Goal: Task Accomplishment & Management: Use online tool/utility

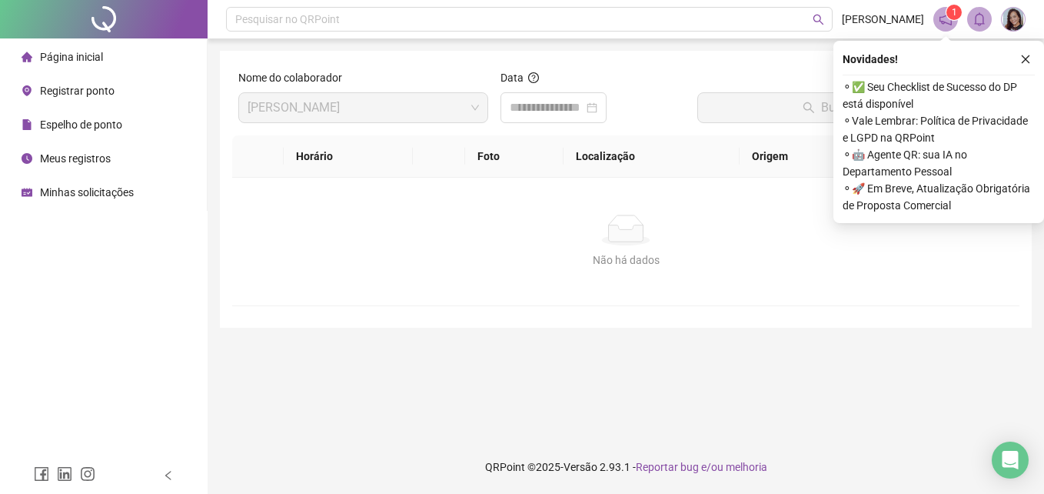
click at [68, 98] on div "Registrar ponto" at bounding box center [68, 90] width 93 height 31
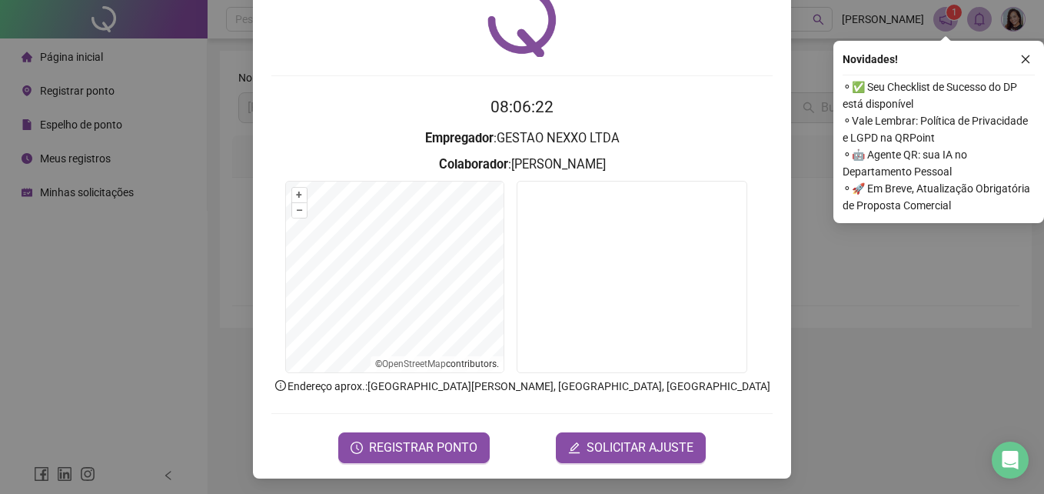
scroll to position [73, 0]
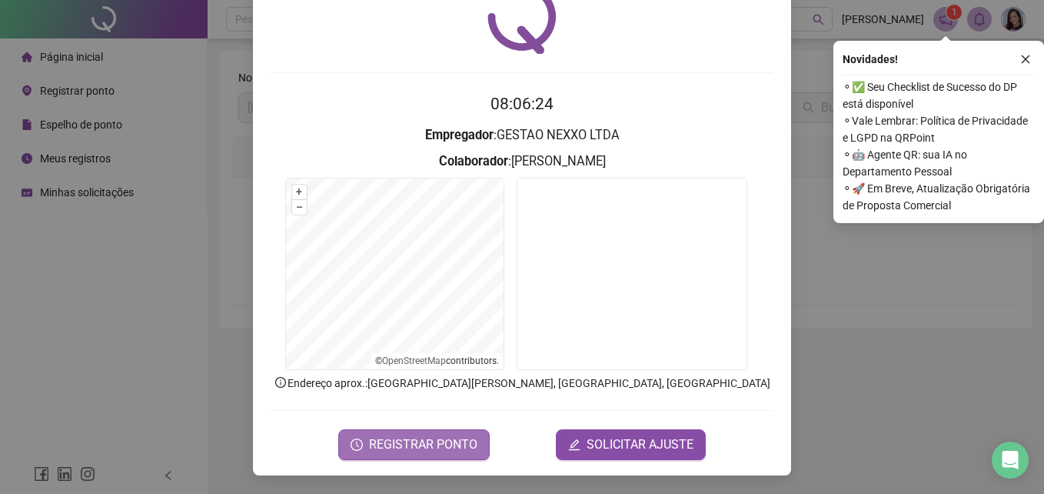
click at [453, 447] on span "REGISTRAR PONTO" at bounding box center [423, 444] width 108 height 18
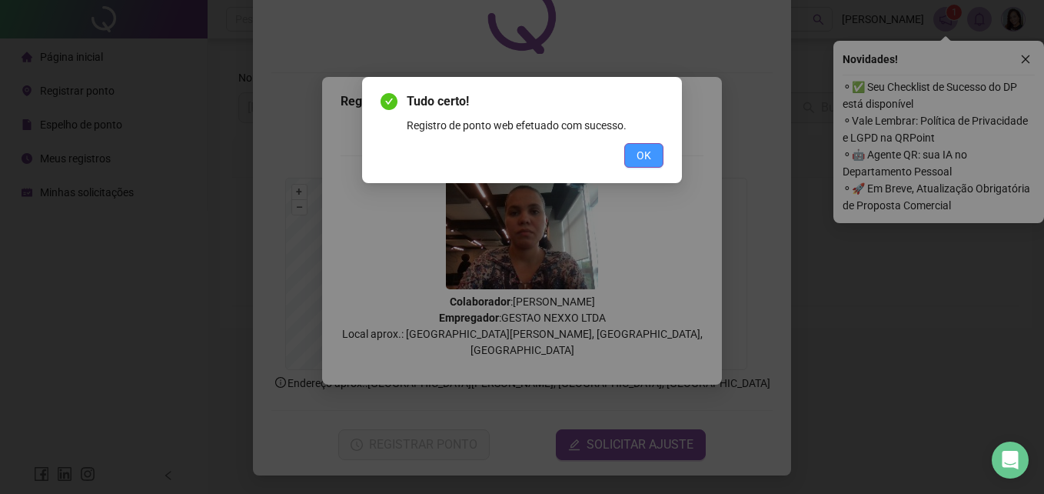
click at [640, 163] on span "OK" at bounding box center [644, 155] width 15 height 17
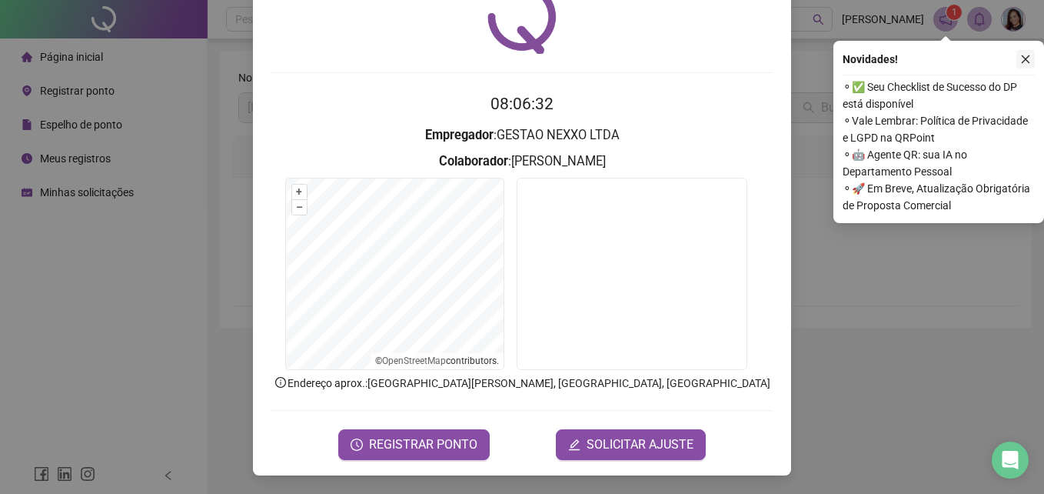
click at [1026, 57] on icon "close" at bounding box center [1025, 59] width 11 height 11
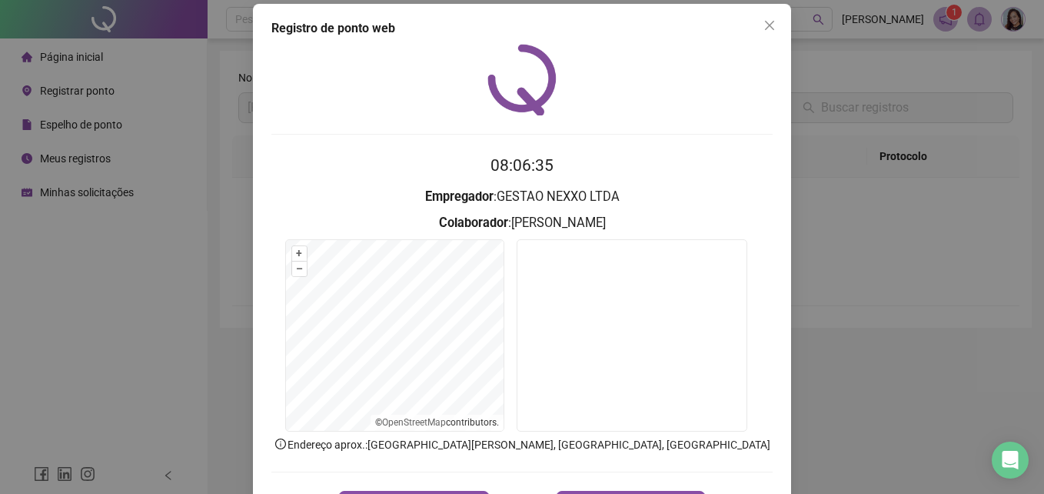
scroll to position [0, 0]
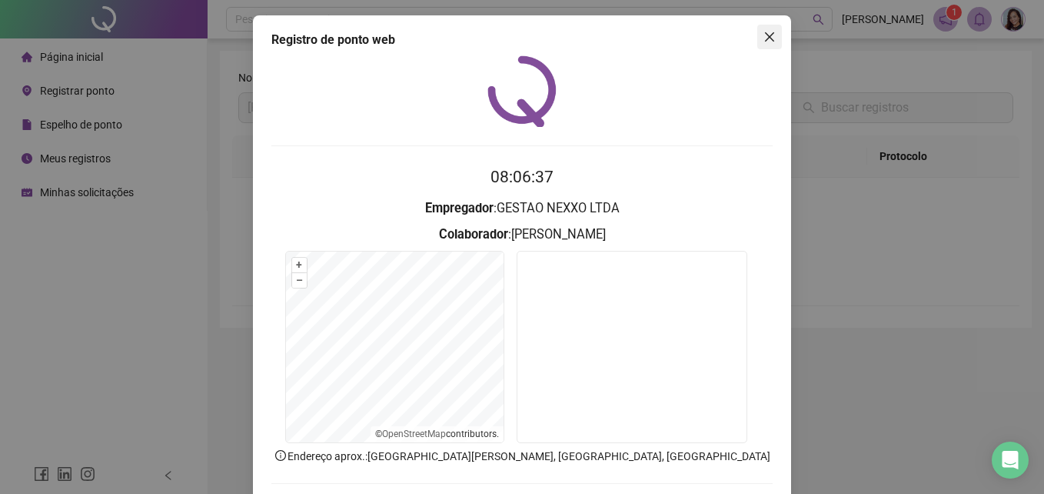
click at [764, 38] on icon "close" at bounding box center [770, 37] width 12 height 12
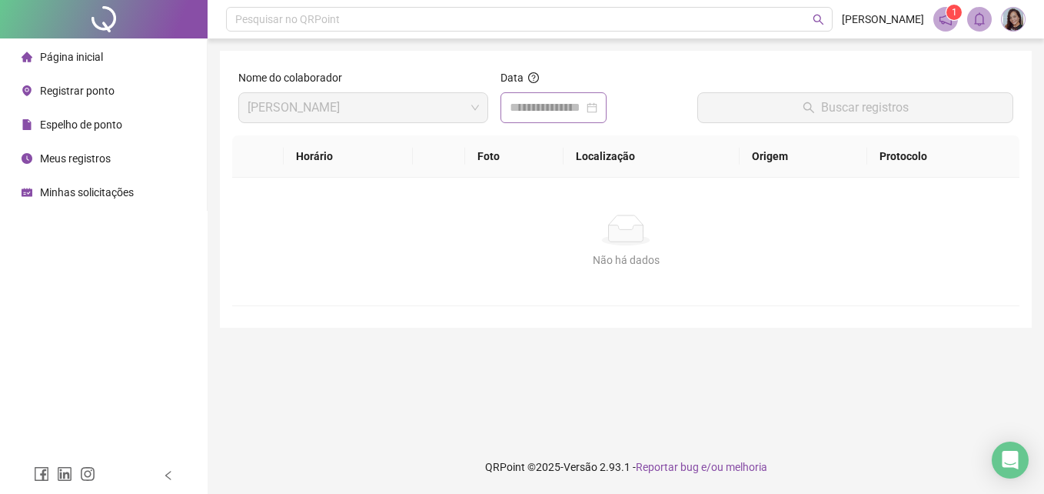
click at [597, 101] on div at bounding box center [554, 107] width 88 height 18
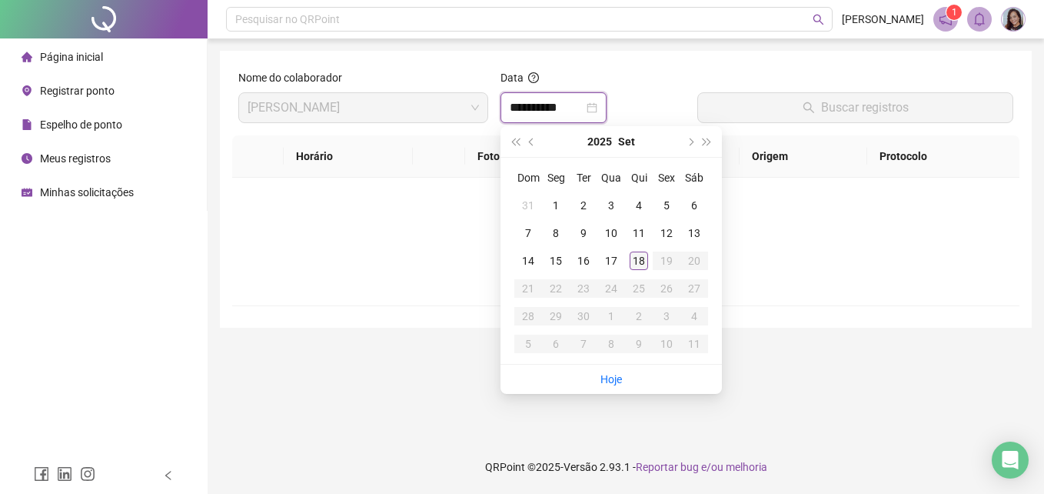
type input "**********"
click at [642, 258] on div "18" at bounding box center [639, 260] width 18 height 18
